Goal: Task Accomplishment & Management: Complete application form

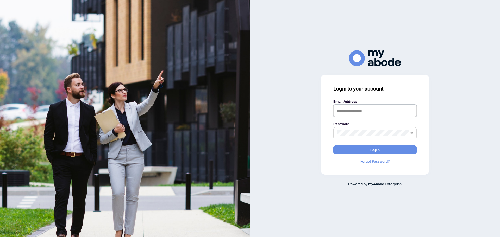
click at [357, 110] on input "text" at bounding box center [374, 111] width 83 height 12
type input "**********"
click at [333, 146] on button "Login" at bounding box center [374, 150] width 83 height 9
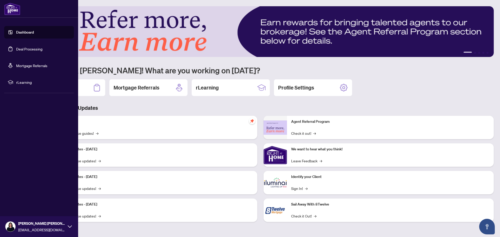
click at [16, 47] on link "Deal Processing" at bounding box center [29, 49] width 26 height 5
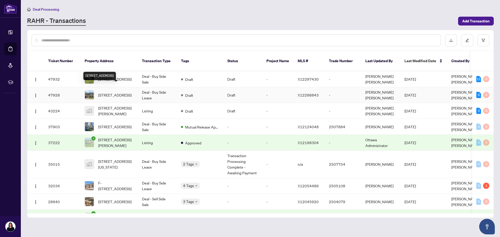
click at [114, 92] on span "[STREET_ADDRESS]" at bounding box center [114, 95] width 33 height 6
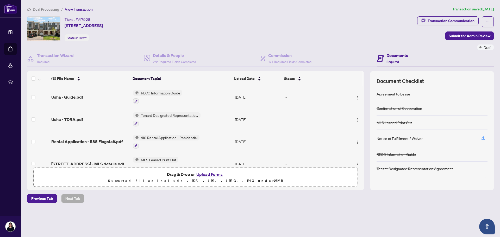
click at [217, 173] on button "Upload Forms" at bounding box center [209, 174] width 29 height 7
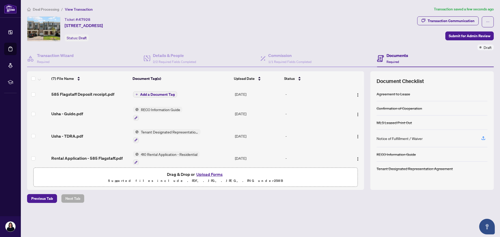
click at [149, 95] on span "Add a Document Tag" at bounding box center [157, 95] width 35 height 4
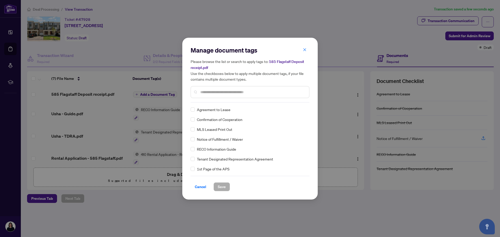
click at [216, 93] on input "text" at bounding box center [252, 92] width 105 height 6
type input "****"
click at [209, 137] on span "Deposit Receipt" at bounding box center [210, 140] width 26 height 6
click at [213, 142] on div "Copy of Deposit Type Deposit Amount Deposit Cheque Deposit Receipt Deposit Rele…" at bounding box center [250, 139] width 119 height 65
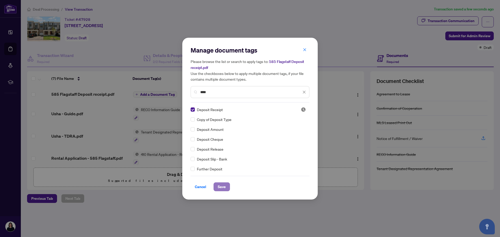
click at [220, 184] on span "Save" at bounding box center [222, 187] width 8 height 8
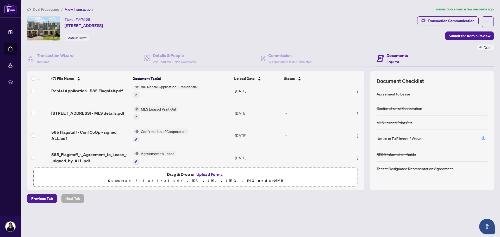
scroll to position [76, 0]
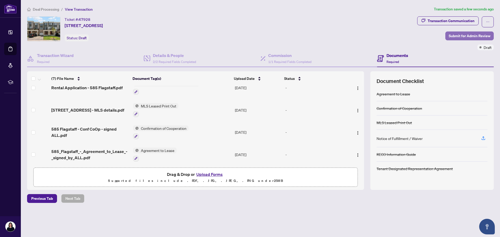
click at [450, 34] on span "Submit for Admin Review" at bounding box center [470, 36] width 42 height 8
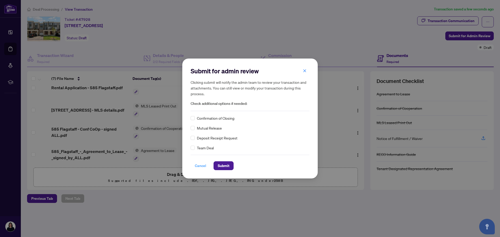
click at [199, 164] on span "Cancel" at bounding box center [200, 166] width 11 height 8
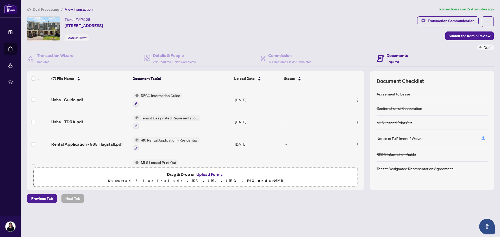
scroll to position [16, 0]
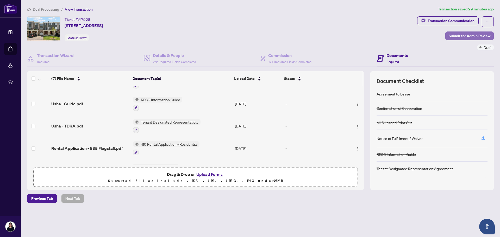
click at [462, 36] on span "Submit for Admin Review" at bounding box center [470, 36] width 42 height 8
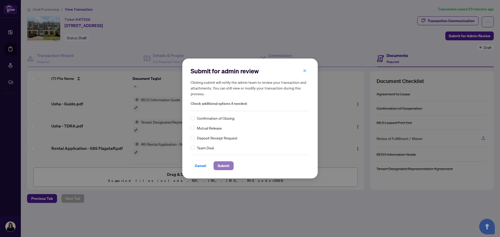
click at [223, 165] on span "Submit" at bounding box center [224, 166] width 12 height 8
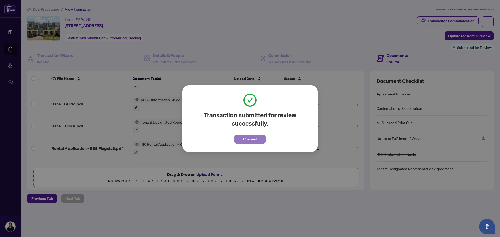
click at [250, 141] on span "Proceed" at bounding box center [250, 139] width 14 height 8
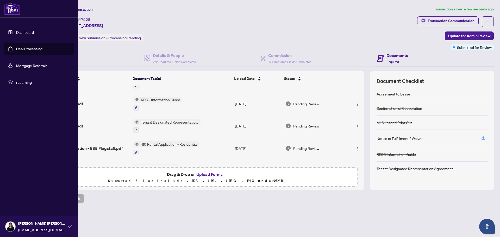
click at [16, 48] on link "Deal Processing" at bounding box center [29, 49] width 26 height 5
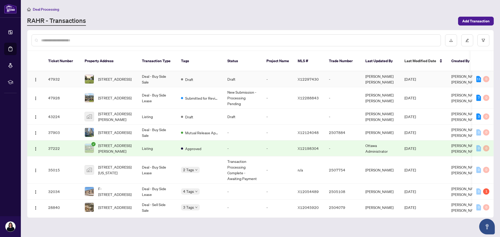
click at [155, 71] on td "Deal - Buy Side Sale" at bounding box center [157, 79] width 39 height 16
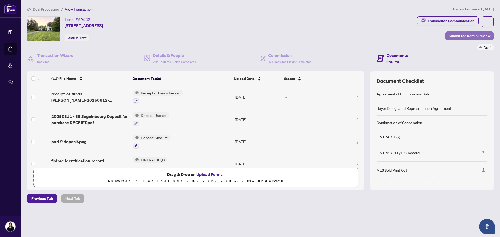
click at [471, 34] on span "Submit for Admin Review" at bounding box center [470, 36] width 42 height 8
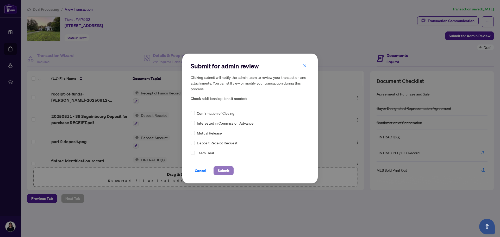
click at [223, 169] on span "Submit" at bounding box center [224, 171] width 12 height 8
